Goal: Transaction & Acquisition: Obtain resource

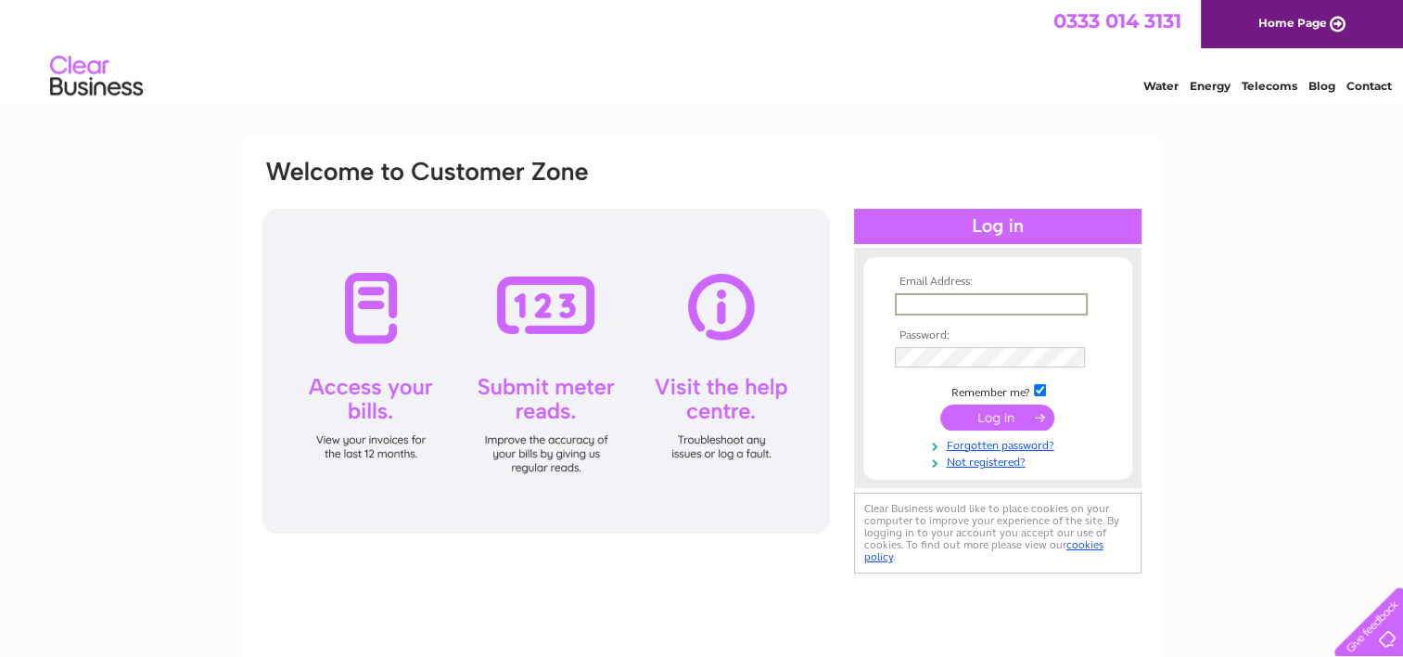
click at [931, 306] on input "text" at bounding box center [991, 304] width 193 height 22
type input "[PERSON_NAME][EMAIL_ADDRESS][PERSON_NAME][DOMAIN_NAME]"
drag, startPoint x: 1083, startPoint y: 298, endPoint x: 882, endPoint y: 297, distance: 201.3
click at [882, 297] on form "Email Address: jennifer.halket@aimbridge.com Password: Forgotten password?" at bounding box center [998, 372] width 269 height 194
click at [1020, 447] on link "Forgotten password?" at bounding box center [1000, 442] width 211 height 18
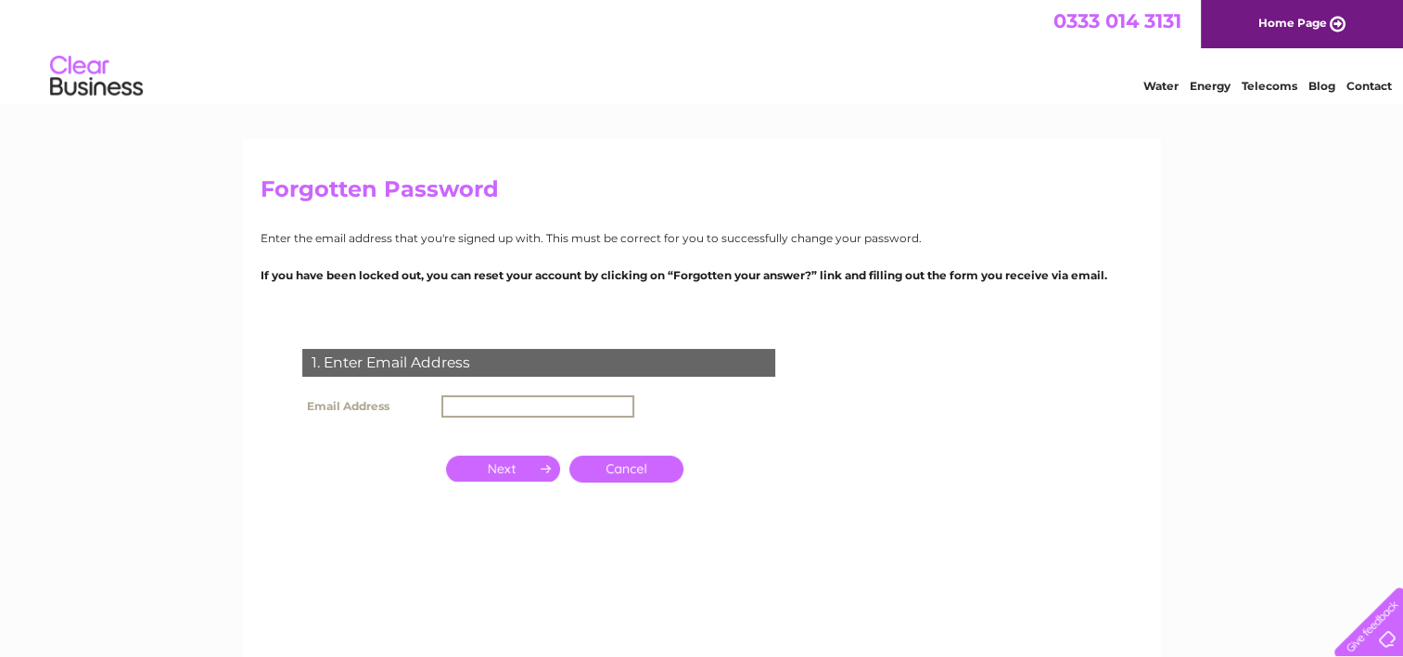
click at [600, 404] on input "text" at bounding box center [538, 406] width 193 height 22
paste input "jennifer.halket@aimbridge.com"
type input "jennifer.halket@aimbridge.com"
click at [468, 467] on input "button" at bounding box center [503, 467] width 114 height 26
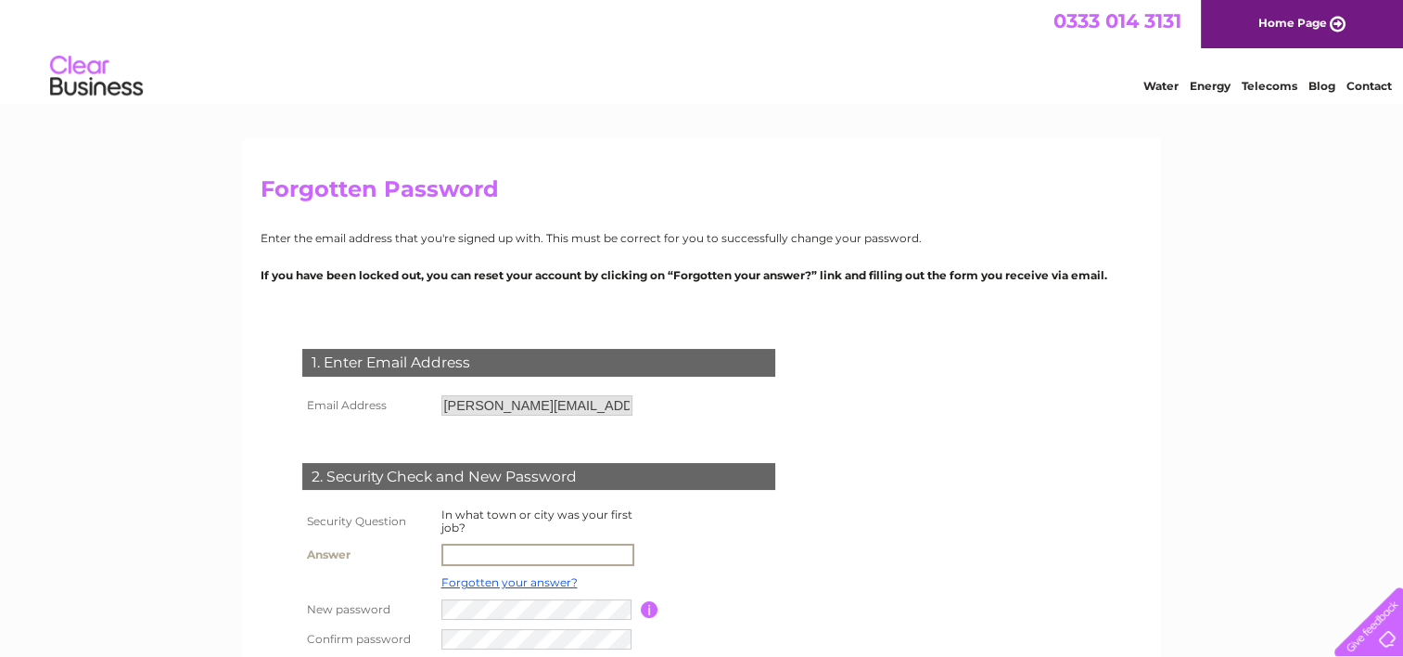
click at [507, 553] on input "text" at bounding box center [538, 555] width 193 height 22
type input "Glasgow"
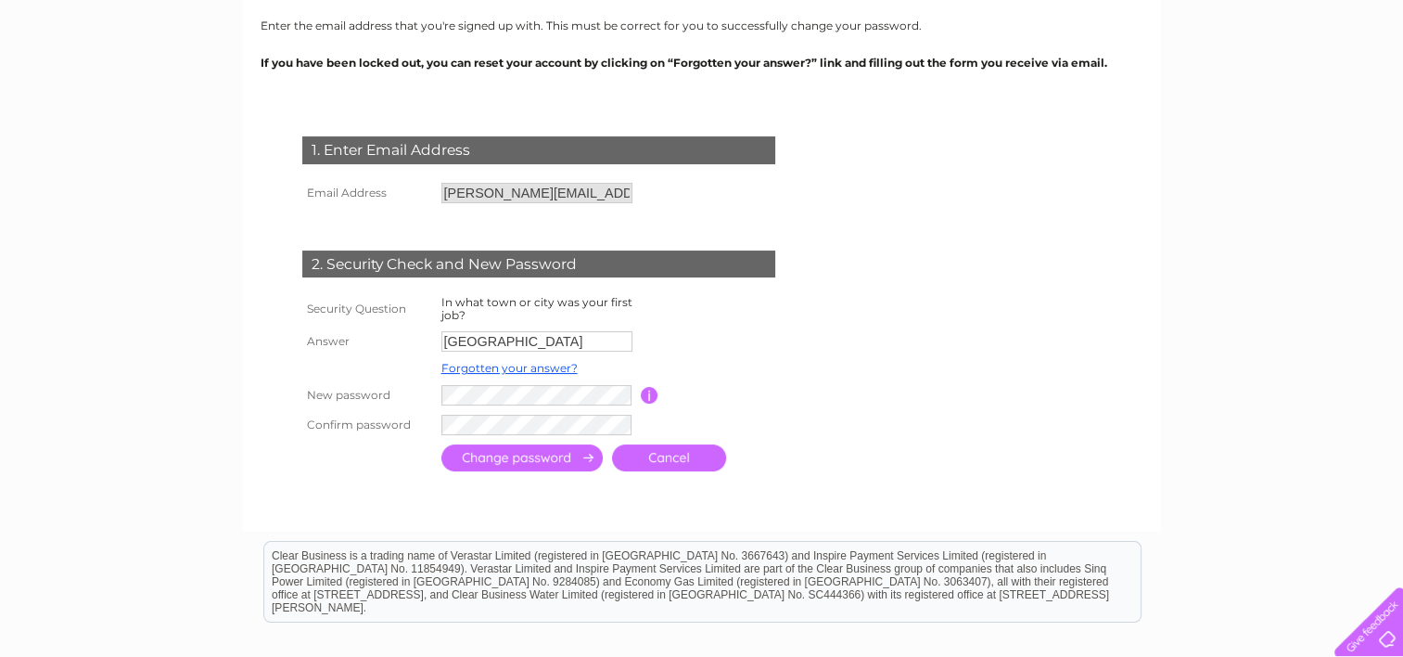
scroll to position [223, 0]
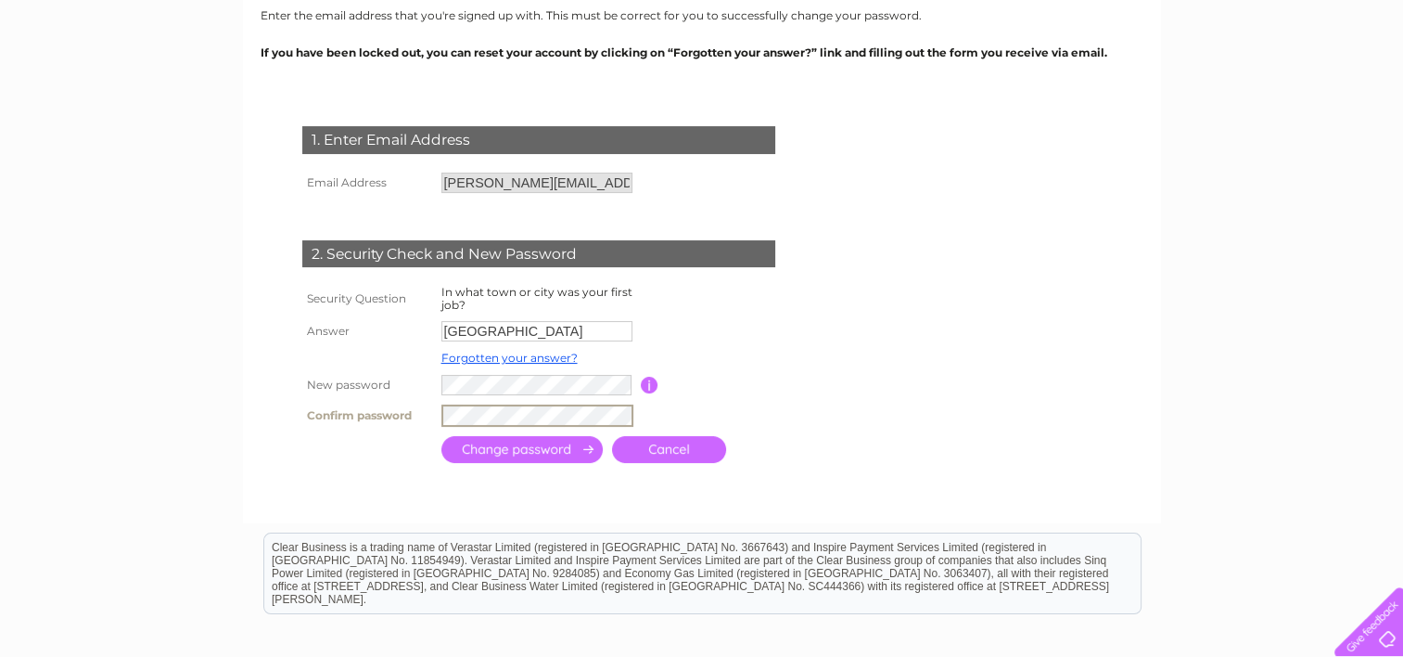
click at [650, 388] on input "button" at bounding box center [650, 385] width 18 height 17
click at [531, 449] on input "submit" at bounding box center [522, 447] width 161 height 27
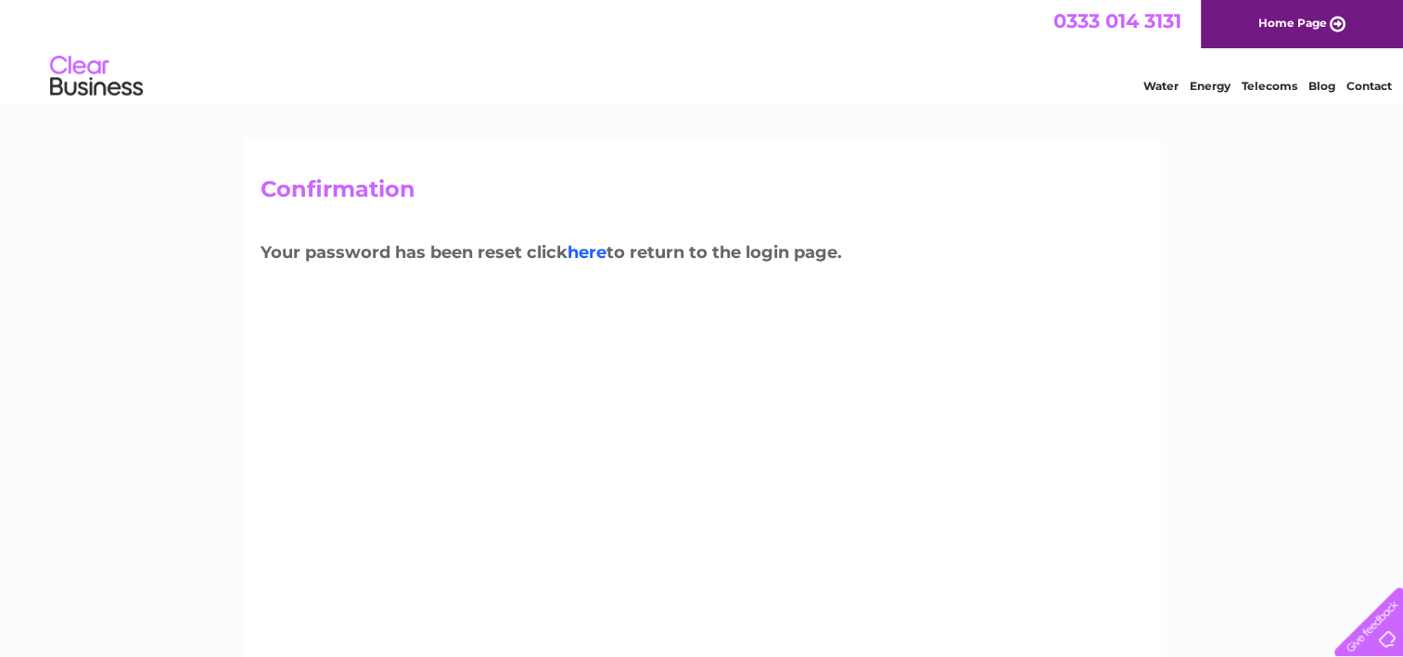
click at [596, 255] on link "here" at bounding box center [587, 252] width 39 height 20
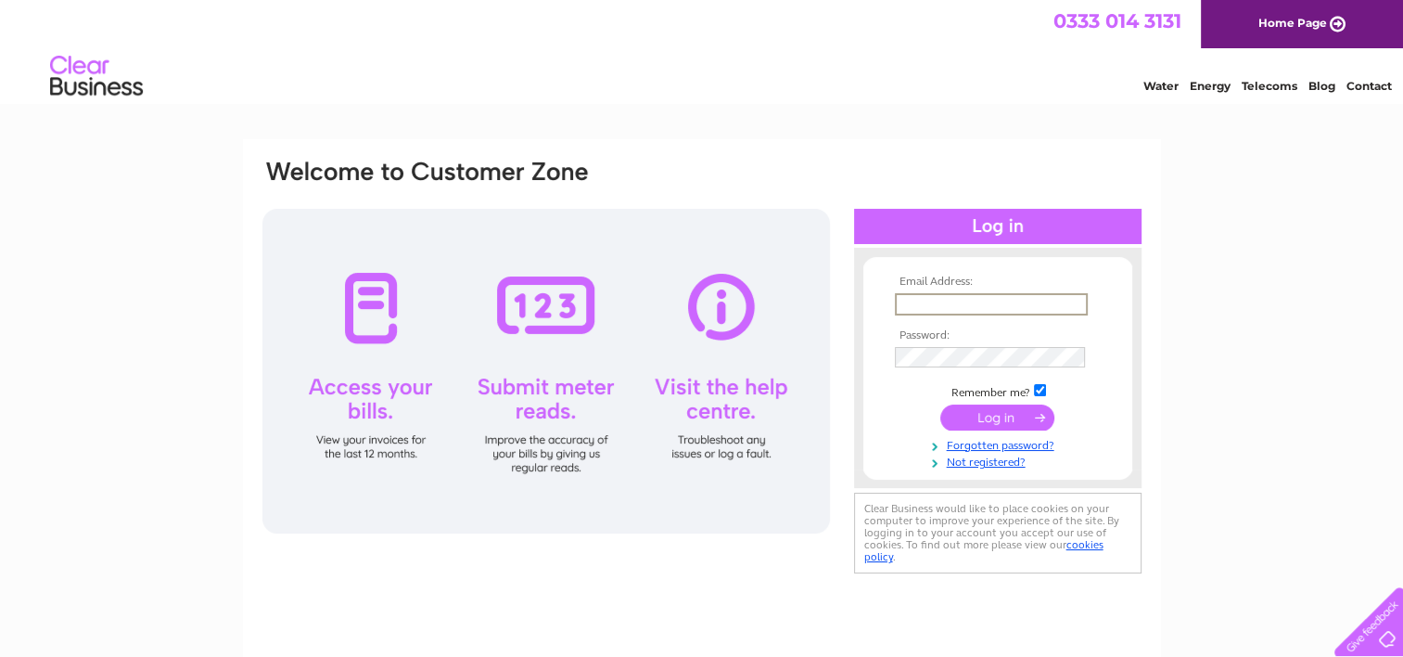
click at [940, 306] on input "text" at bounding box center [991, 304] width 193 height 22
type input "[PERSON_NAME][EMAIL_ADDRESS][PERSON_NAME][DOMAIN_NAME]"
click at [999, 416] on input "submit" at bounding box center [998, 416] width 114 height 26
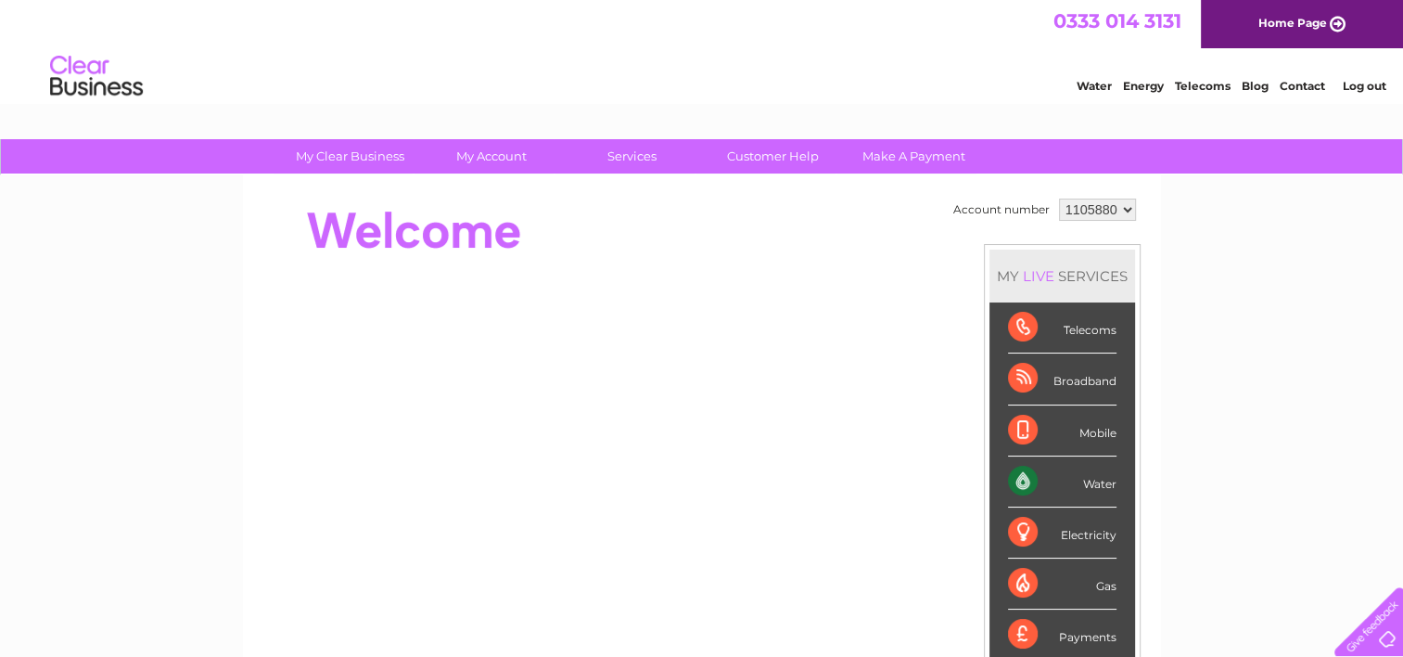
click at [754, 197] on div at bounding box center [598, 231] width 675 height 74
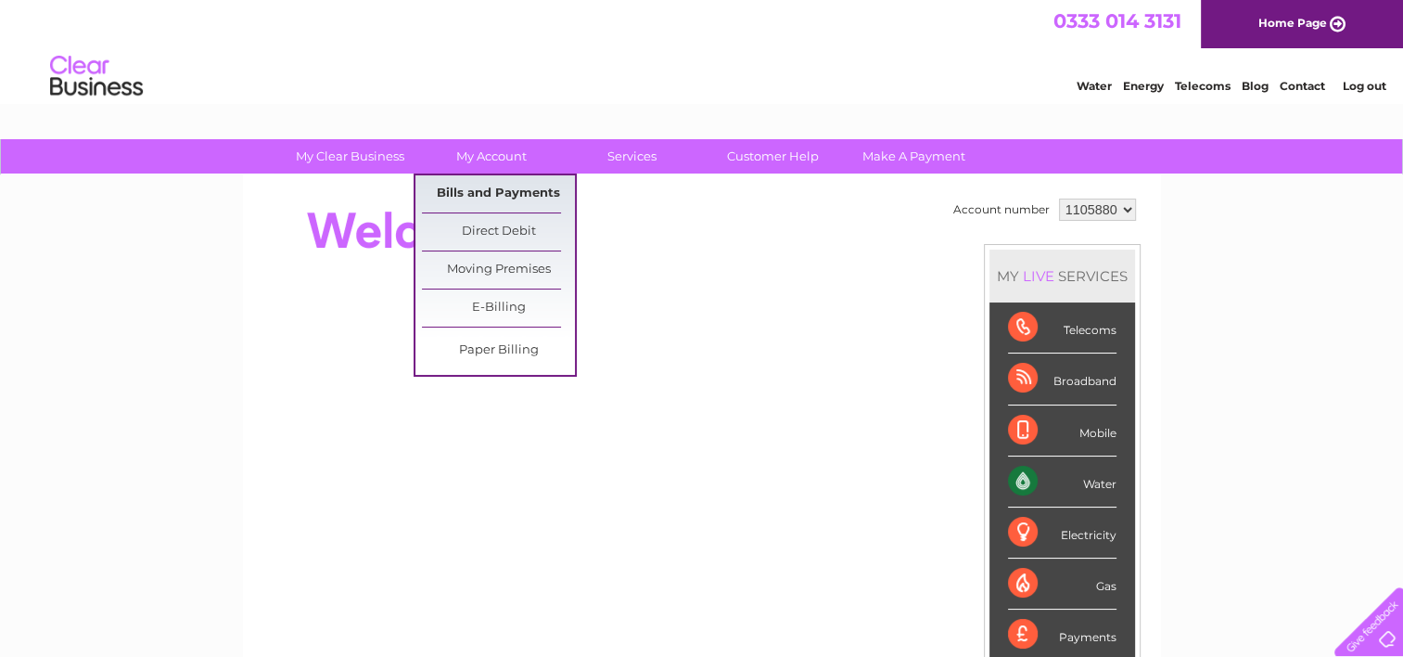
click at [502, 193] on link "Bills and Payments" at bounding box center [498, 193] width 153 height 37
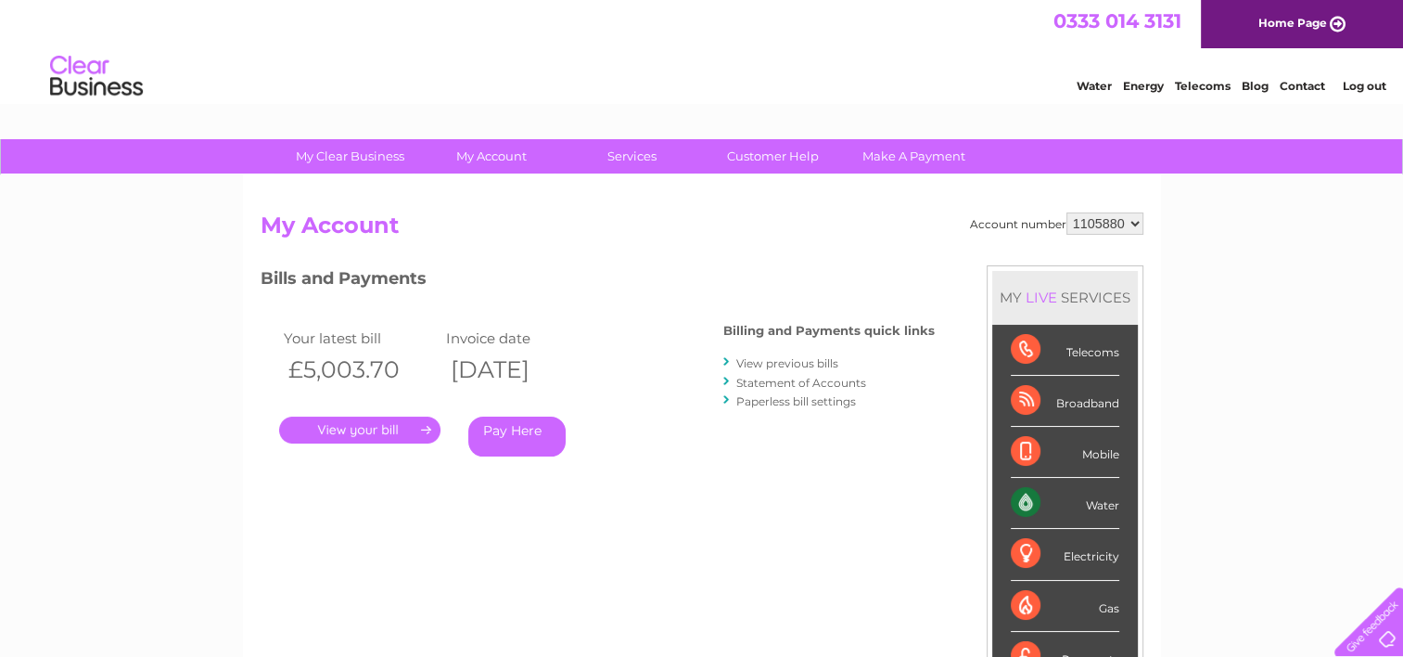
click at [759, 361] on link "View previous bills" at bounding box center [788, 363] width 102 height 14
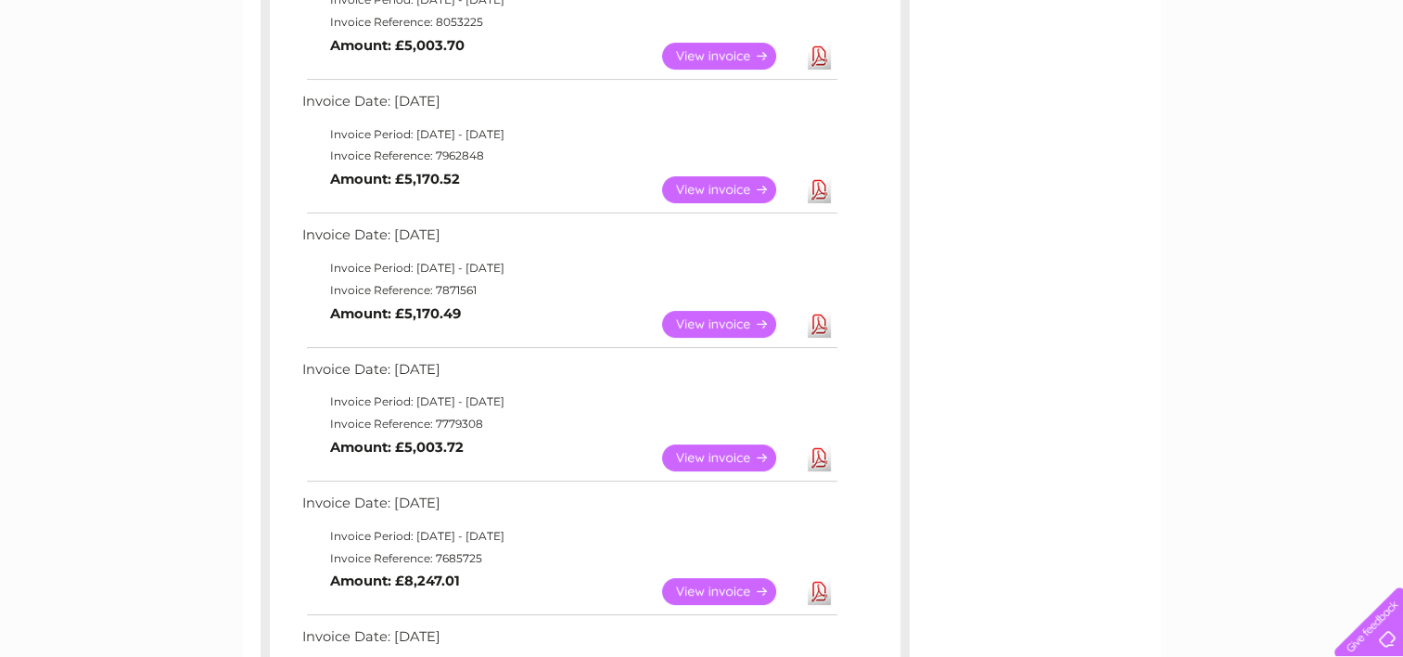
scroll to position [381, 0]
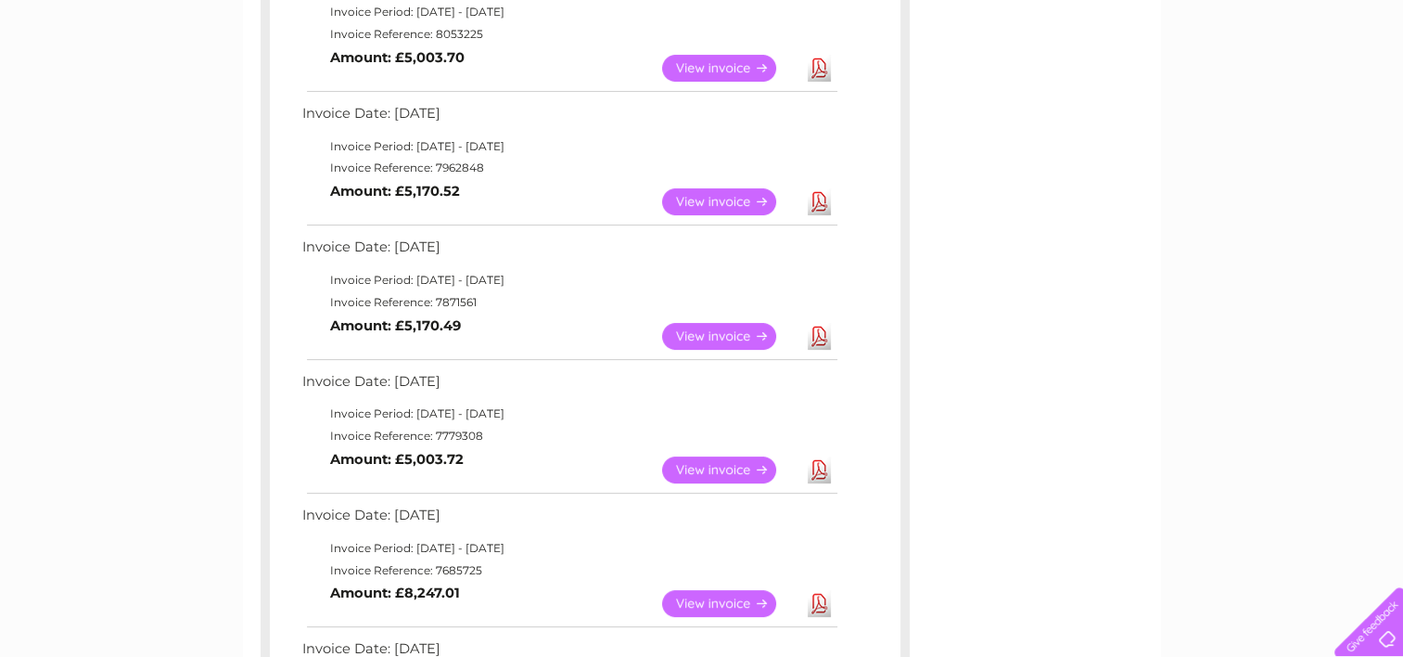
click at [826, 596] on link "Download" at bounding box center [819, 603] width 23 height 27
click at [814, 605] on link "Download" at bounding box center [819, 603] width 23 height 27
click at [818, 469] on link "Download" at bounding box center [819, 469] width 23 height 27
click at [822, 328] on link "Download" at bounding box center [819, 336] width 23 height 27
click at [827, 196] on link "Download" at bounding box center [819, 201] width 23 height 27
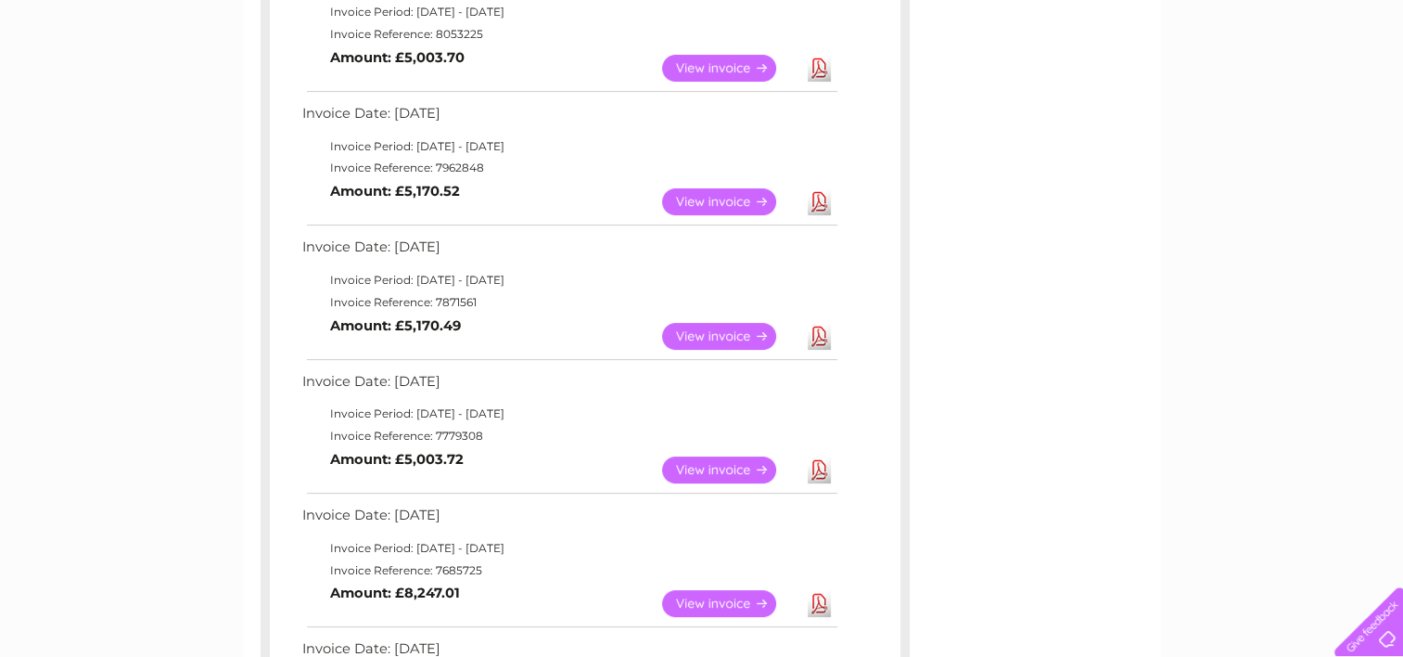
click at [817, 65] on link "Download" at bounding box center [819, 68] width 23 height 27
